Goal: Task Accomplishment & Management: Manage account settings

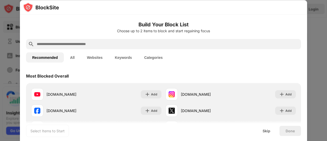
click at [316, 44] on div at bounding box center [163, 70] width 327 height 141
